Goal: Task Accomplishment & Management: Manage account settings

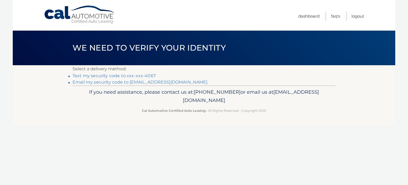
click at [152, 82] on link "Email my security code to [EMAIL_ADDRESS][DOMAIN_NAME]" at bounding box center [140, 81] width 135 height 5
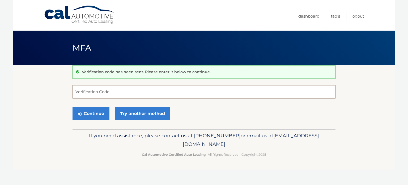
click at [100, 92] on input "Verification Code" at bounding box center [204, 91] width 263 height 13
paste input "461495"
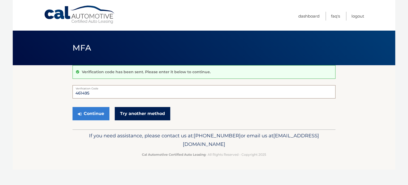
type input "461495"
click at [133, 113] on link "Try another method" at bounding box center [143, 113] width 56 height 13
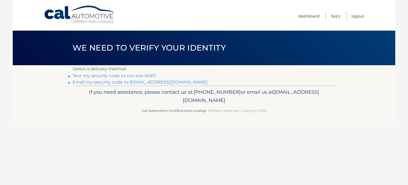
click at [111, 83] on link "**********" at bounding box center [140, 81] width 135 height 5
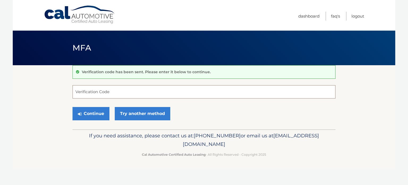
click at [111, 94] on input "Verification Code" at bounding box center [204, 91] width 263 height 13
paste input "461495"
click at [95, 114] on button "Continue" at bounding box center [91, 113] width 37 height 13
click at [129, 91] on input "461495" at bounding box center [204, 91] width 263 height 13
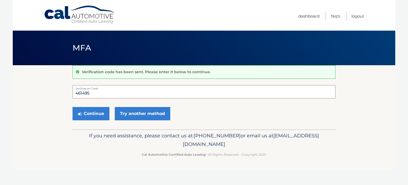
click at [129, 91] on input "461495" at bounding box center [204, 91] width 263 height 13
paste input "206270"
click at [89, 108] on button "Continue" at bounding box center [91, 113] width 37 height 13
click at [88, 112] on button "Continue" at bounding box center [91, 113] width 37 height 13
click at [106, 92] on input "206270" at bounding box center [204, 91] width 263 height 13
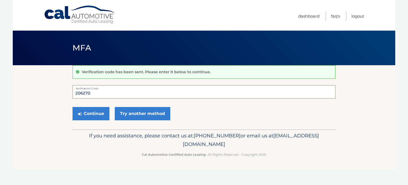
type input "206270"
click at [73, 107] on button "Continue" at bounding box center [91, 113] width 37 height 13
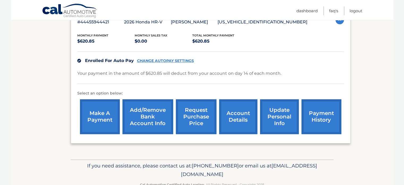
scroll to position [103, 0]
